Goal: Transaction & Acquisition: Purchase product/service

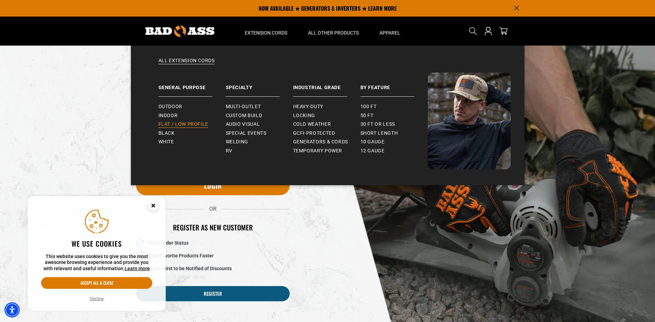
click at [182, 123] on span "Flat / Low Profile" at bounding box center [183, 124] width 50 height 6
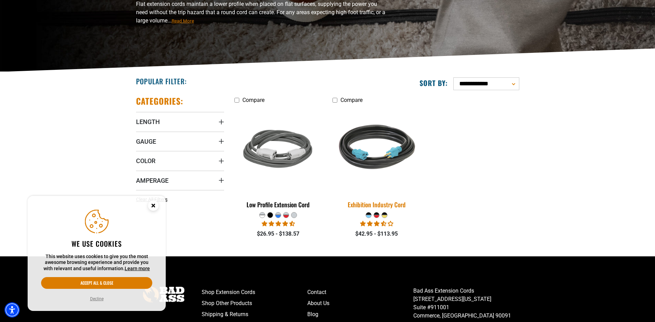
scroll to position [104, 0]
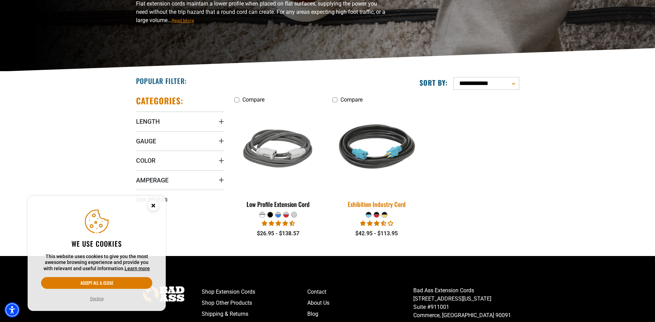
click at [388, 157] on img at bounding box center [376, 149] width 97 height 88
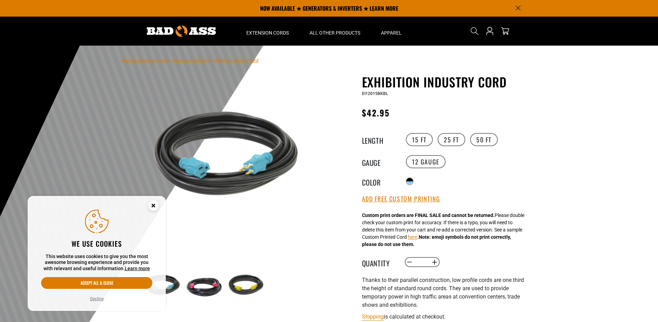
scroll to position [35, 0]
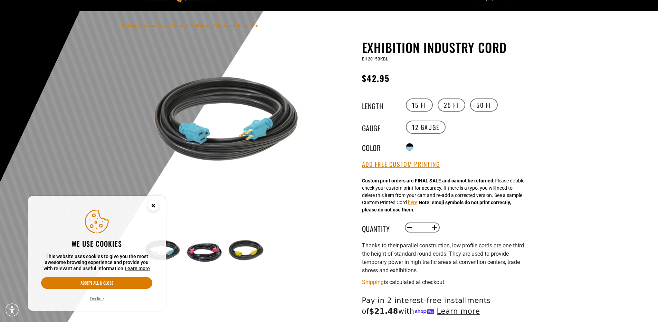
click at [151, 205] on circle "Cookie Consent" at bounding box center [153, 205] width 10 height 10
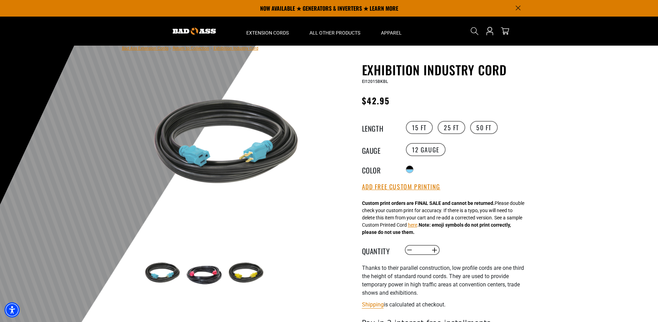
scroll to position [0, 0]
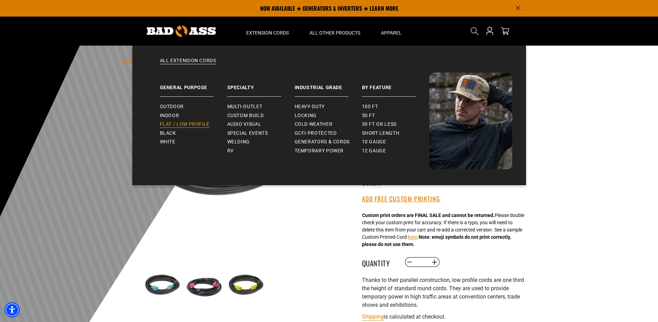
click at [165, 122] on span "Flat / Low Profile" at bounding box center [185, 124] width 50 height 6
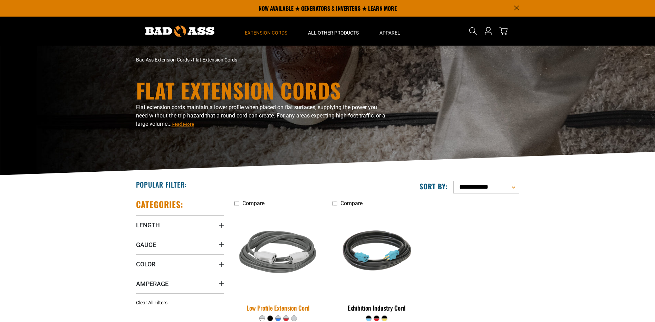
click at [267, 252] on img at bounding box center [278, 253] width 97 height 88
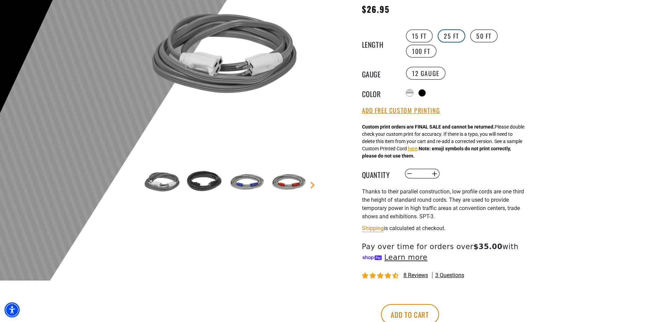
click at [450, 36] on label "25 FT" at bounding box center [451, 35] width 28 height 13
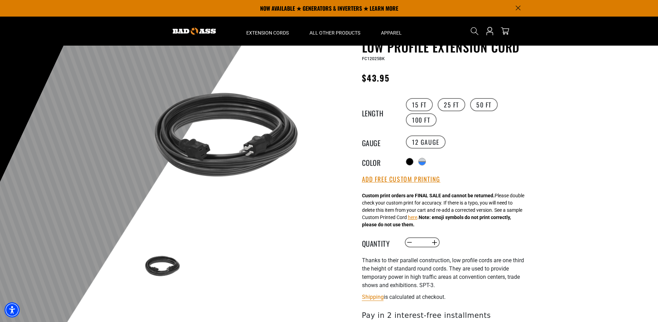
scroll to position [35, 0]
click at [477, 107] on label "50 FT" at bounding box center [484, 104] width 28 height 13
click at [420, 121] on label "100 FT" at bounding box center [421, 120] width 31 height 13
click at [490, 103] on label "50 FT" at bounding box center [484, 104] width 28 height 13
click at [454, 105] on label "25 FT" at bounding box center [451, 104] width 28 height 13
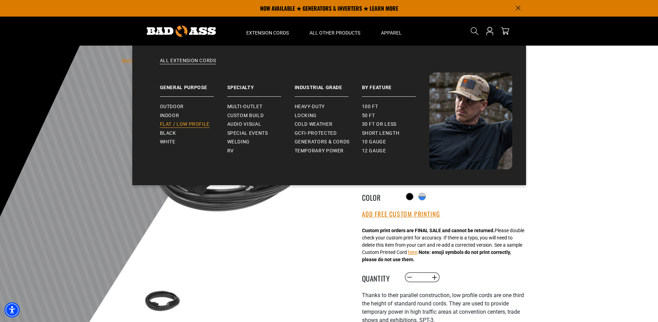
click at [186, 123] on span "Flat / Low Profile" at bounding box center [185, 124] width 50 height 6
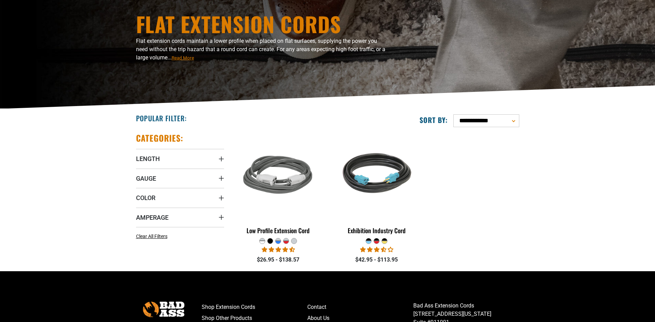
scroll to position [138, 0]
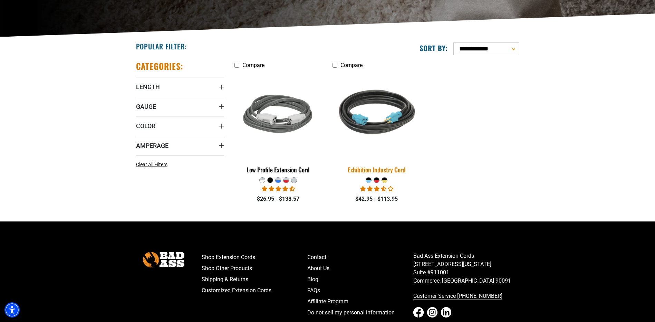
click at [374, 125] on img at bounding box center [376, 115] width 97 height 88
